Goal: Task Accomplishment & Management: Manage account settings

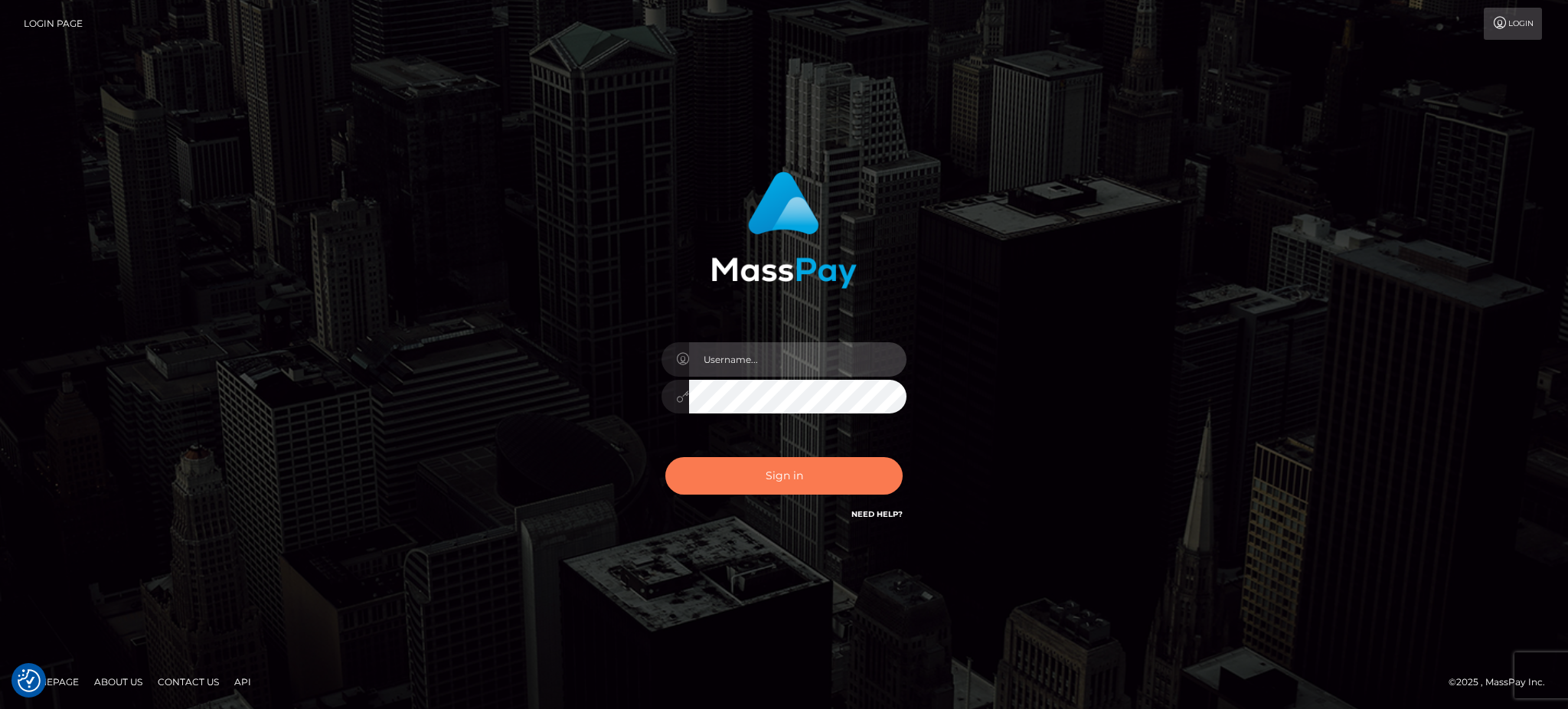
type input "[PERSON_NAME].B2"
click at [717, 491] on button "Sign in" at bounding box center [784, 476] width 237 height 38
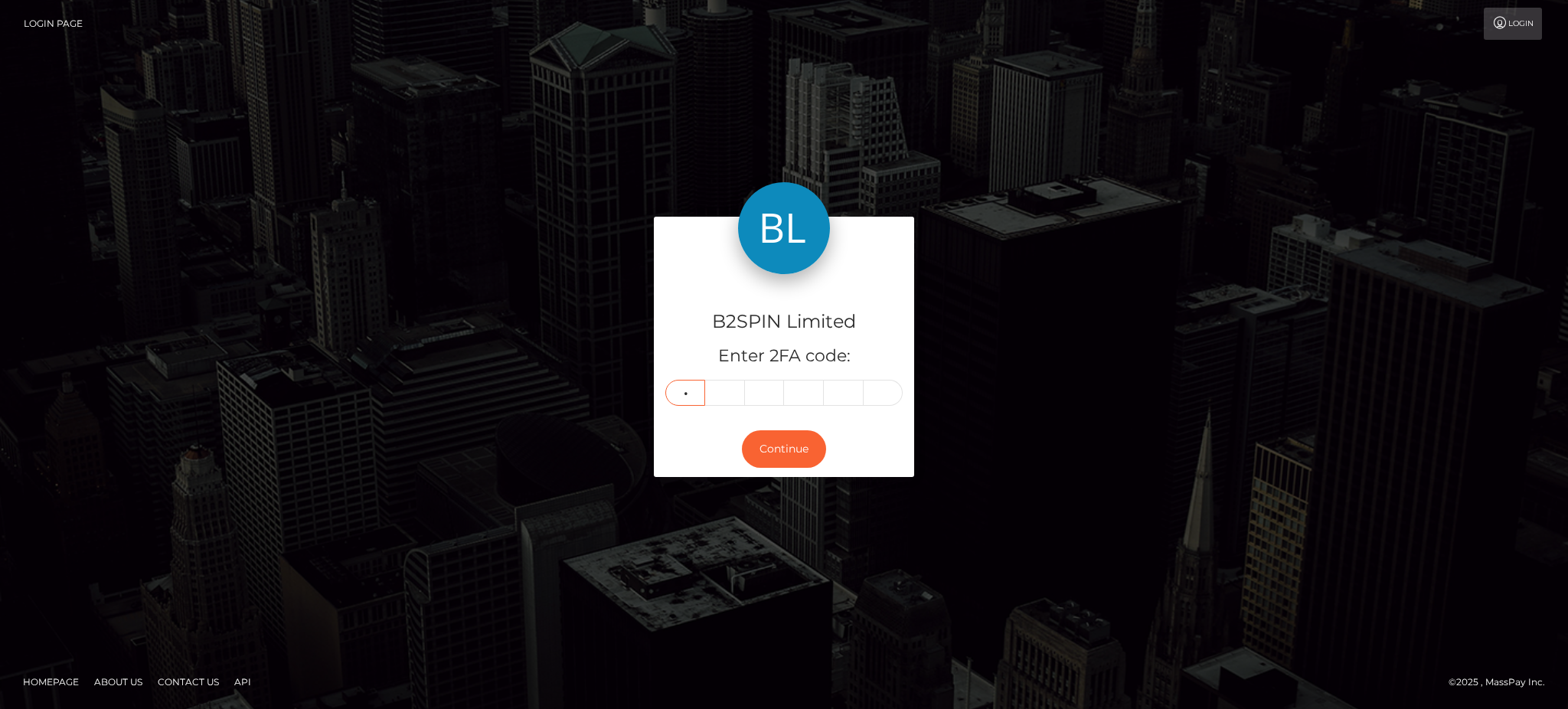
type input "2"
type input "0"
type input "6"
type input "8"
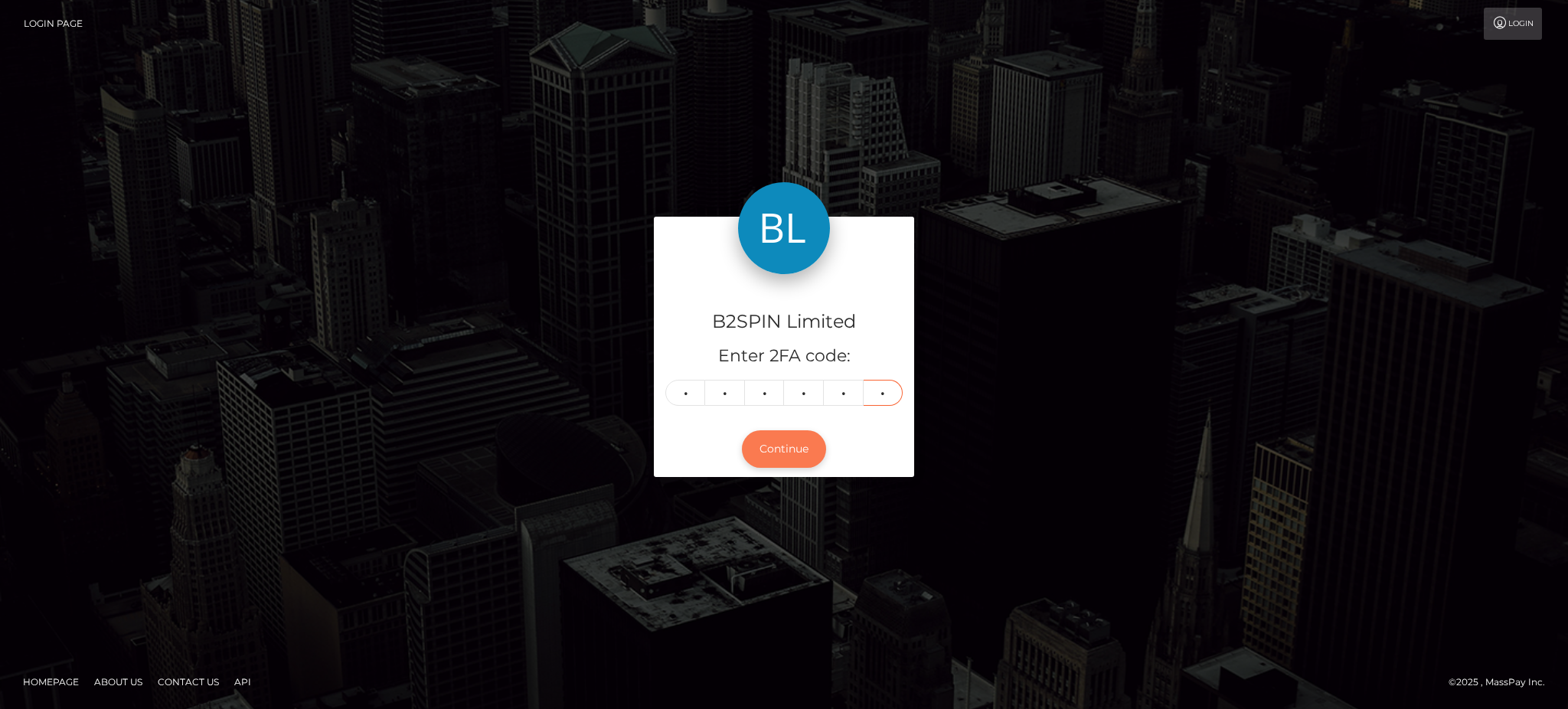
type input "5"
click at [783, 456] on button "Continue" at bounding box center [784, 448] width 84 height 38
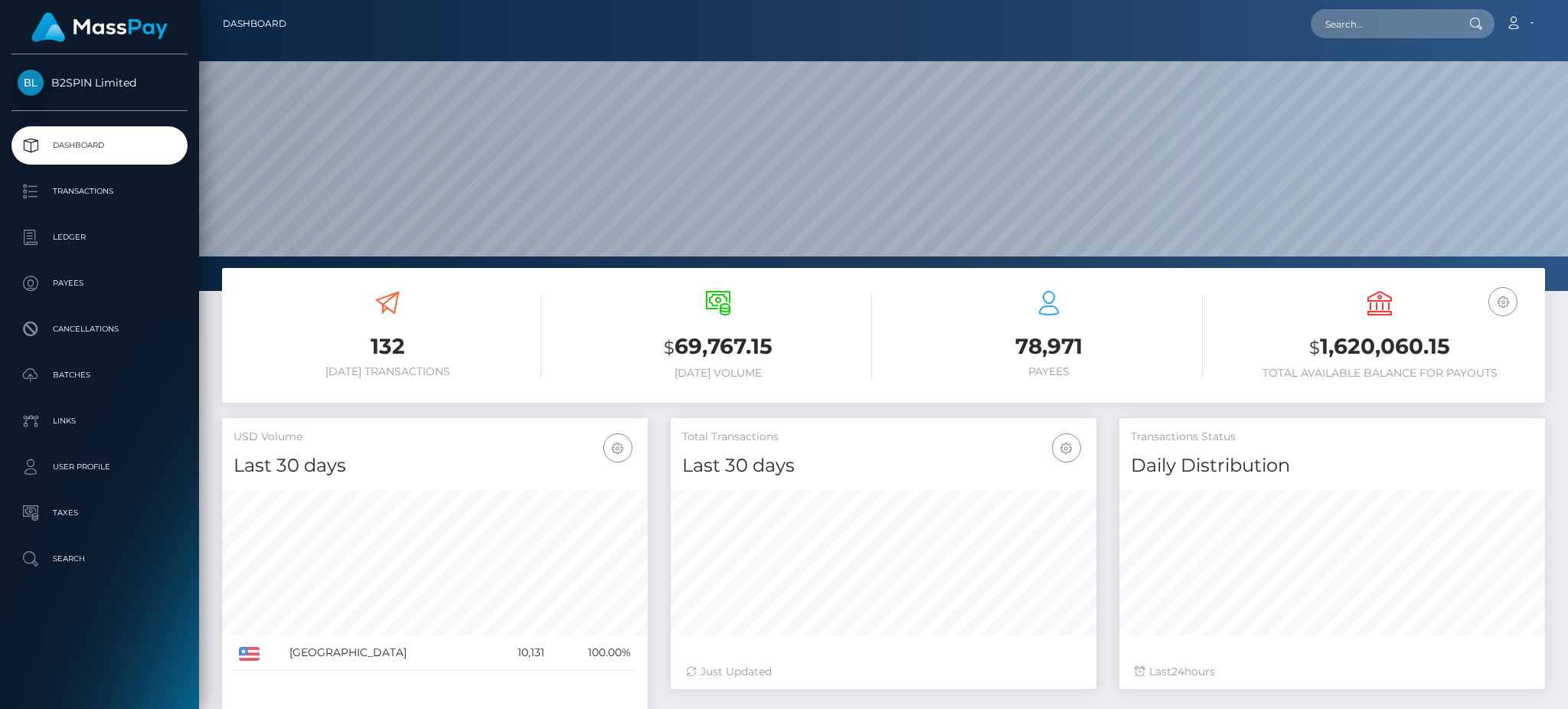
scroll to position [272, 425]
drag, startPoint x: 1453, startPoint y: 347, endPoint x: 1270, endPoint y: 355, distance: 183.2
click at [1270, 355] on h3 "$ 1,620,060.15" at bounding box center [1379, 347] width 308 height 31
copy h3 "$ 1,620,060.15"
